Goal: Navigation & Orientation: Understand site structure

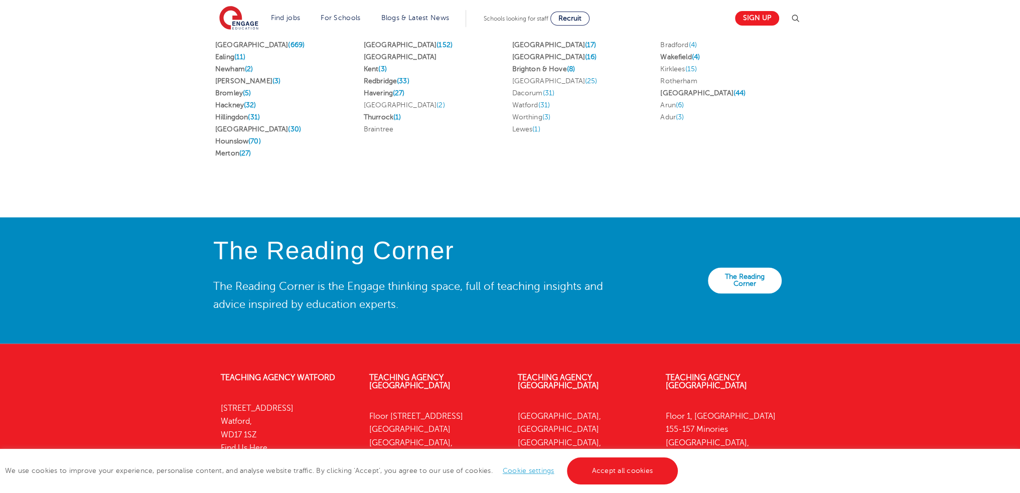
scroll to position [2180, 0]
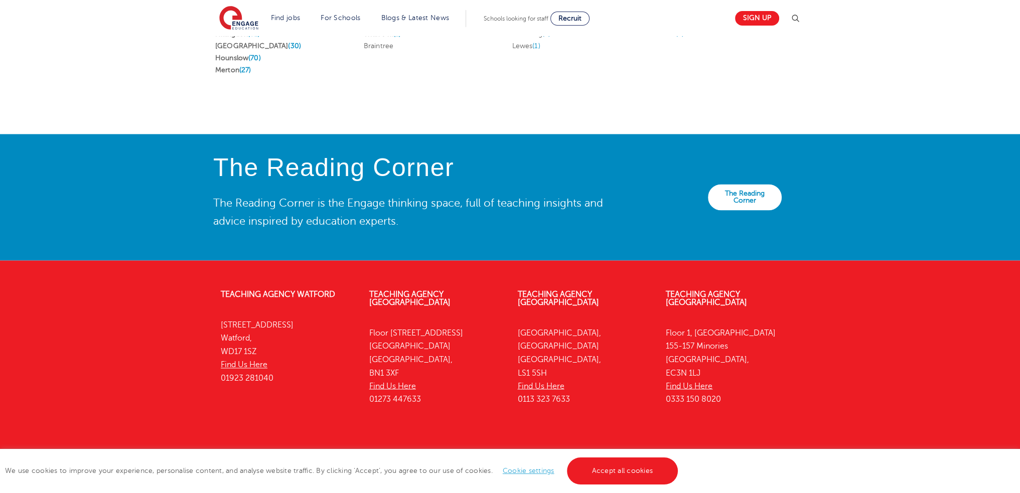
click at [871, 343] on div "Teaching Agency [GEOGRAPHIC_DATA][STREET_ADDRESS] Find Us Here 01923 281040 Tea…" at bounding box center [510, 403] width 1020 height 254
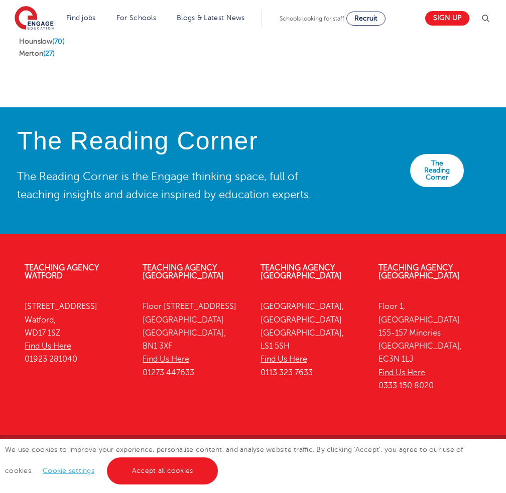
scroll to position [2460, 0]
